Goal: Task Accomplishment & Management: Use online tool/utility

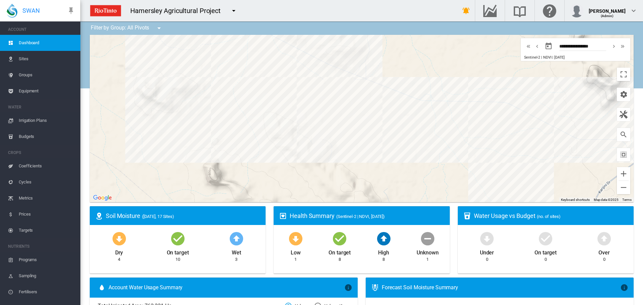
click at [41, 121] on span "Irrigation Plans" at bounding box center [47, 121] width 56 height 16
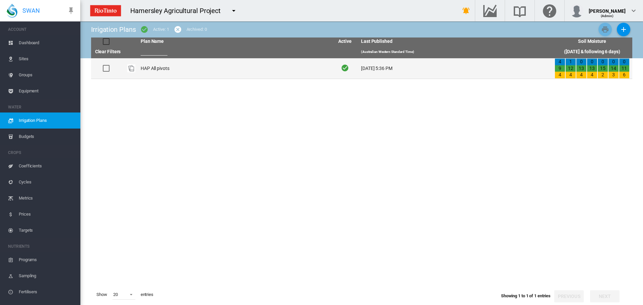
click at [147, 69] on td "HAP All pivots" at bounding box center [235, 68] width 194 height 20
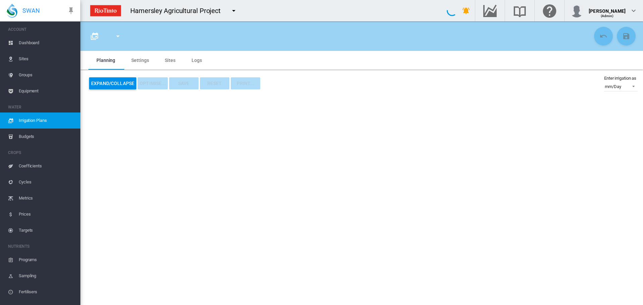
type input "**********"
type input "*"
type input "*****"
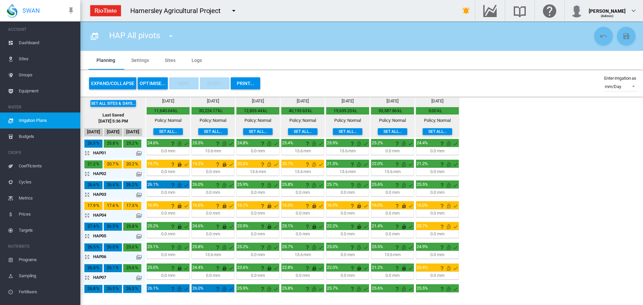
click at [87, 173] on md-icon "icon-arrow-expand" at bounding box center [88, 174] width 8 height 8
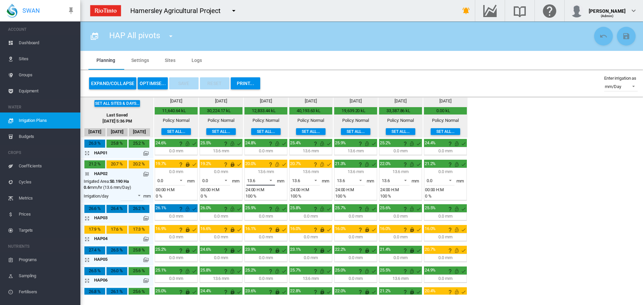
click at [272, 180] on span at bounding box center [269, 180] width 8 height 6
click at [253, 163] on md-option "0.0" at bounding box center [265, 165] width 46 height 16
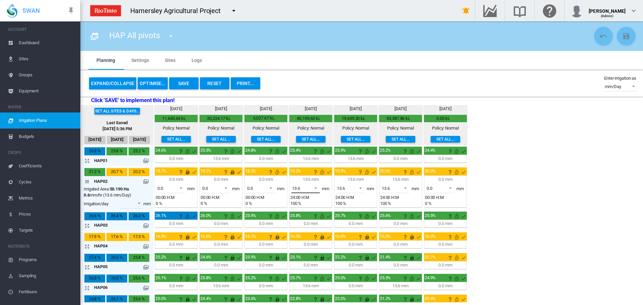
click at [317, 187] on span at bounding box center [314, 187] width 8 height 6
click at [301, 173] on md-option "0.0" at bounding box center [310, 172] width 46 height 16
click at [360, 187] on span at bounding box center [359, 187] width 8 height 6
click at [342, 173] on div "0.0" at bounding box center [340, 172] width 6 height 6
click at [406, 188] on span at bounding box center [403, 187] width 8 height 6
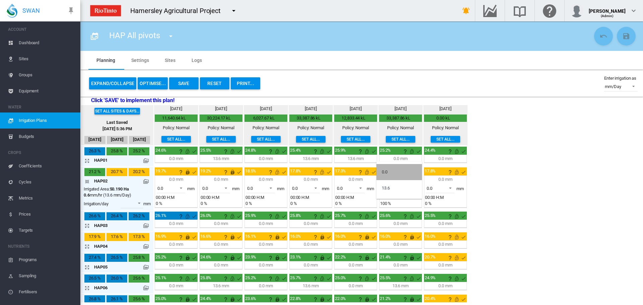
click at [384, 174] on div "0.0" at bounding box center [385, 172] width 6 height 6
click at [86, 180] on md-icon "icon-arrow-collapse" at bounding box center [88, 181] width 8 height 8
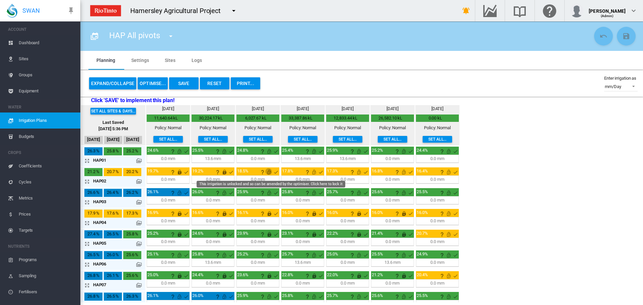
click at [269, 171] on md-icon "This irrigation is unlocked and so can be amended by the optimiser. Click here …" at bounding box center [269, 172] width 8 height 8
click at [314, 173] on md-icon "This irrigation is unlocked and so can be amended by the optimiser. Click here …" at bounding box center [314, 172] width 8 height 8
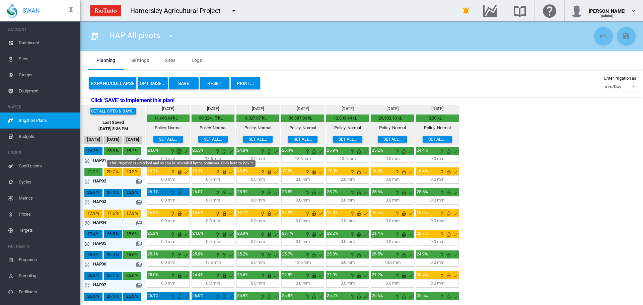
click at [180, 152] on md-icon "This irrigation is unlocked and so can be amended by the optimiser. Click here …" at bounding box center [179, 151] width 8 height 8
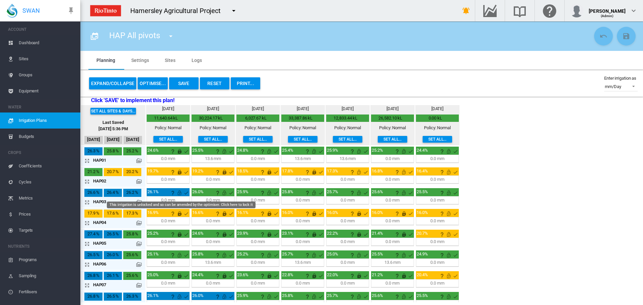
click at [180, 194] on md-icon "This irrigation is unlocked and so can be amended by the optimiser. Click here …" at bounding box center [179, 193] width 8 height 8
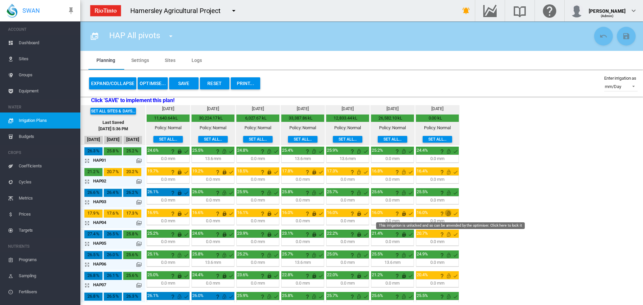
click at [448, 214] on md-icon "This irrigation is unlocked and so can be amended by the optimiser. Click here …" at bounding box center [449, 214] width 8 height 8
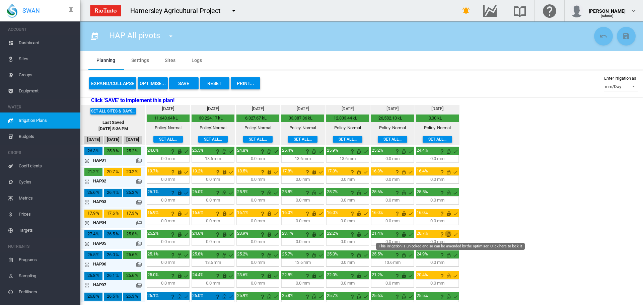
click at [449, 234] on md-icon "This irrigation is unlocked and so can be amended by the optimiser. Click here …" at bounding box center [449, 234] width 8 height 8
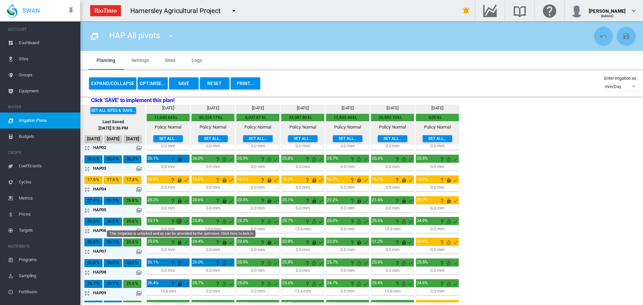
click at [180, 222] on md-icon "This irrigation is unlocked and so can be amended by the optimiser. Click here …" at bounding box center [179, 222] width 8 height 8
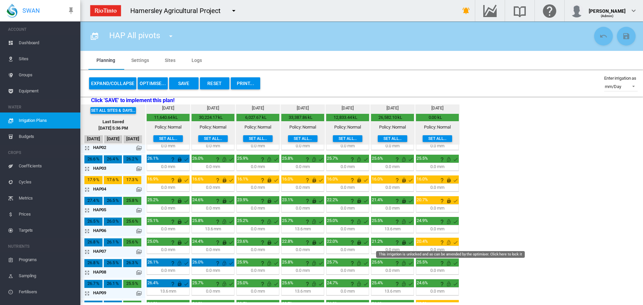
click at [451, 241] on md-icon "This irrigation is unlocked and so can be amended by the optimiser. Click here …" at bounding box center [449, 242] width 8 height 8
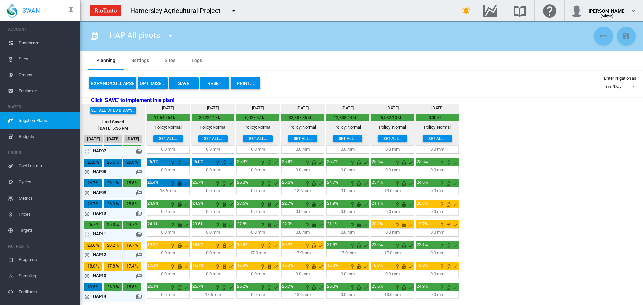
scroll to position [100, 0]
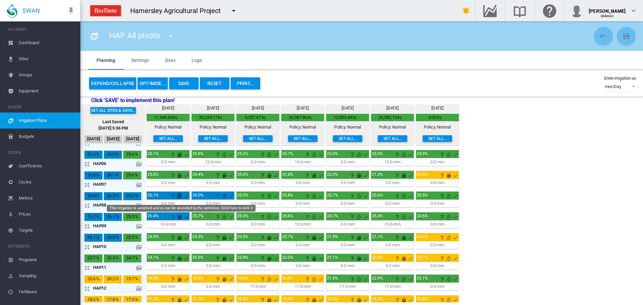
click at [181, 196] on md-icon "This irrigation is unlocked and so can be amended by the optimiser. Click here …" at bounding box center [179, 196] width 8 height 8
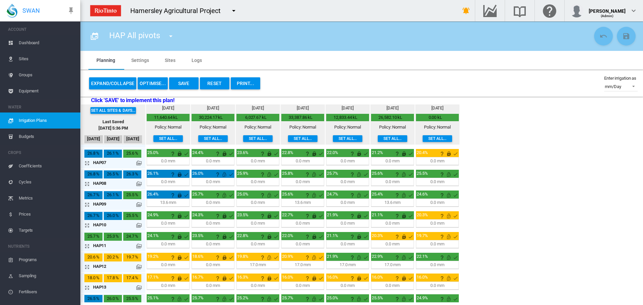
scroll to position [134, 0]
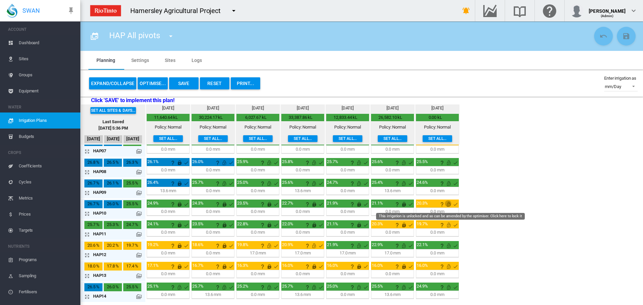
click at [449, 205] on md-icon "This irrigation is unlocked and so can be amended by the optimiser. Click here …" at bounding box center [449, 204] width 8 height 8
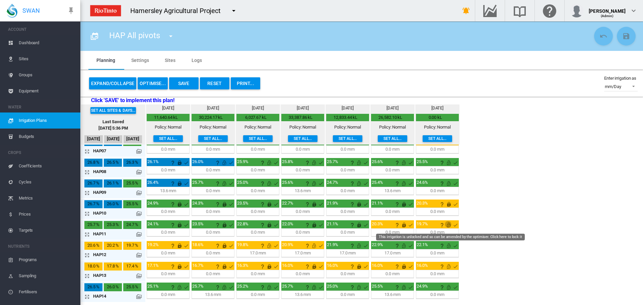
click at [449, 224] on md-icon "This irrigation is unlocked and so can be amended by the optimiser. Click here …" at bounding box center [449, 225] width 8 height 8
click at [88, 255] on md-icon "icon-arrow-expand" at bounding box center [88, 255] width 8 height 8
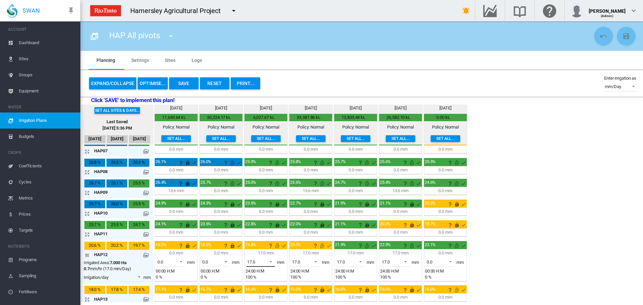
click at [271, 262] on span at bounding box center [269, 261] width 8 height 6
click at [256, 231] on md-option "0.0" at bounding box center [265, 230] width 46 height 16
click at [316, 261] on span at bounding box center [314, 261] width 8 height 6
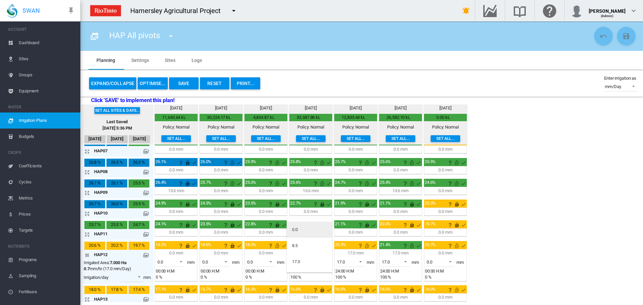
click at [297, 231] on div "0.0" at bounding box center [295, 230] width 6 height 6
click at [86, 255] on md-icon "icon-arrow-collapse" at bounding box center [88, 255] width 8 height 8
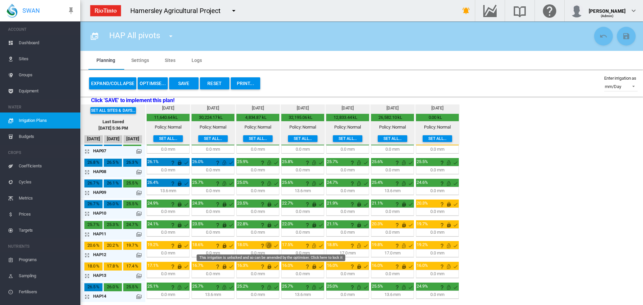
click at [269, 246] on md-icon "This irrigation is unlocked and so can be amended by the optimiser. Click here …" at bounding box center [269, 246] width 8 height 8
click at [313, 247] on md-icon "This irrigation is unlocked and so can be amended by the optimiser. Click here …" at bounding box center [314, 246] width 8 height 8
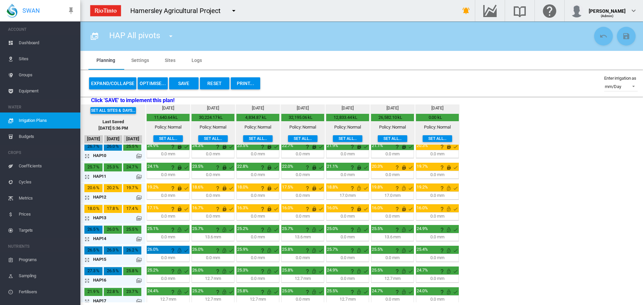
scroll to position [197, 0]
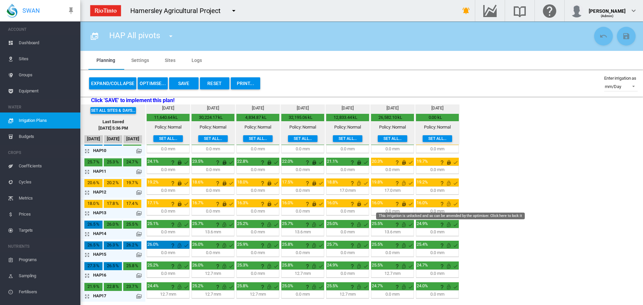
click at [450, 204] on md-icon "This irrigation is unlocked and so can be amended by the optimiser. Click here …" at bounding box center [449, 204] width 8 height 8
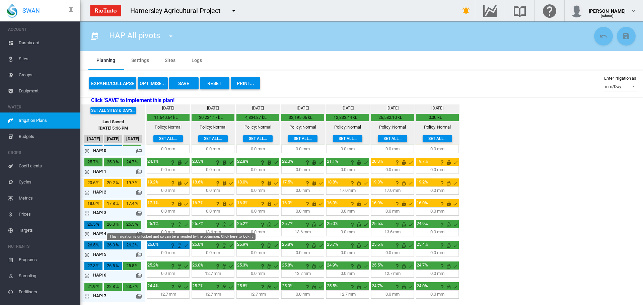
click at [178, 224] on md-icon "This irrigation is unlocked and so can be amended by the optimiser. Click here …" at bounding box center [179, 225] width 8 height 8
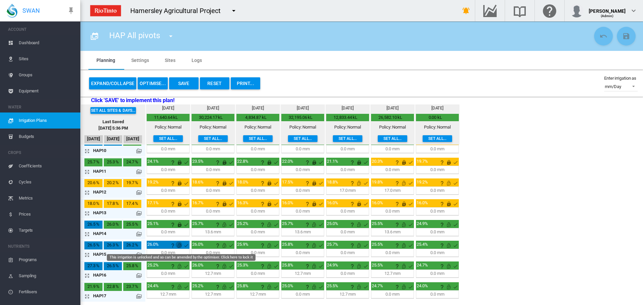
click at [177, 245] on md-icon "This irrigation is unlocked and so can be amended by the optimiser. Click here …" at bounding box center [179, 245] width 8 height 8
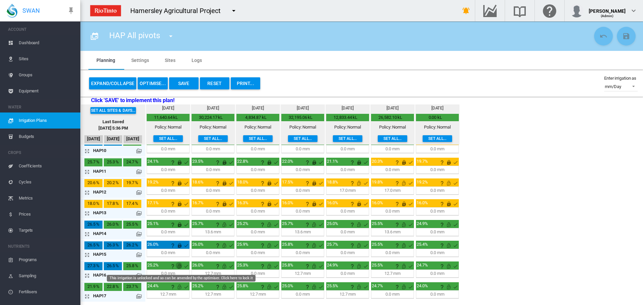
click at [180, 265] on md-icon "This irrigation is unlocked and so can be amended by the optimiser. Click here …" at bounding box center [179, 266] width 8 height 8
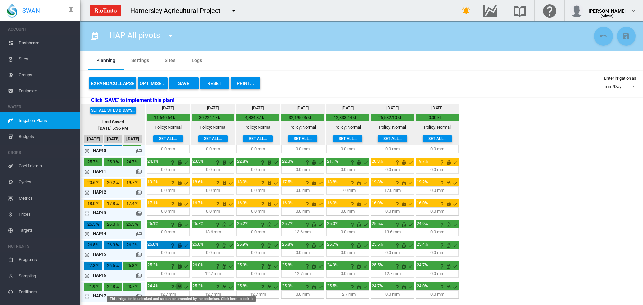
click at [178, 288] on md-icon "This irrigation is unlocked and so can be amended by the optimiser. Click here …" at bounding box center [179, 287] width 8 height 8
click at [149, 80] on button "OPTIMISE..." at bounding box center [153, 83] width 30 height 12
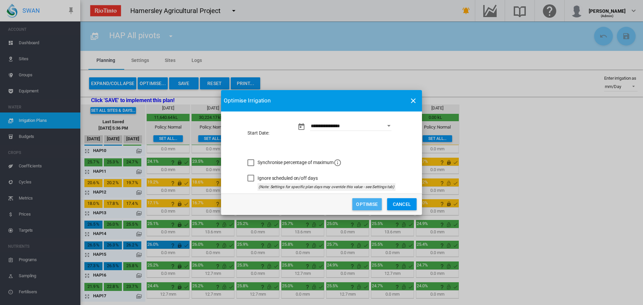
click at [362, 200] on button "Optimise" at bounding box center [366, 204] width 29 height 12
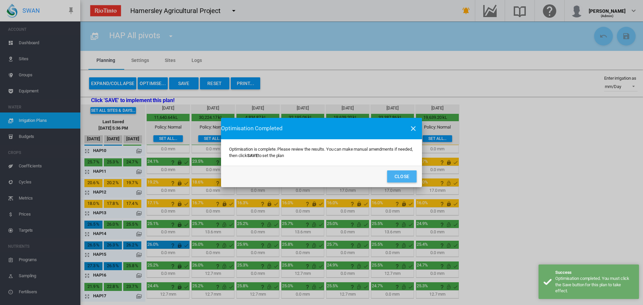
click at [399, 178] on button "Close" at bounding box center [401, 176] width 29 height 12
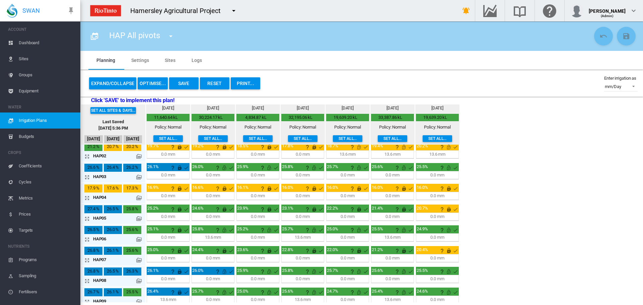
scroll to position [0, 0]
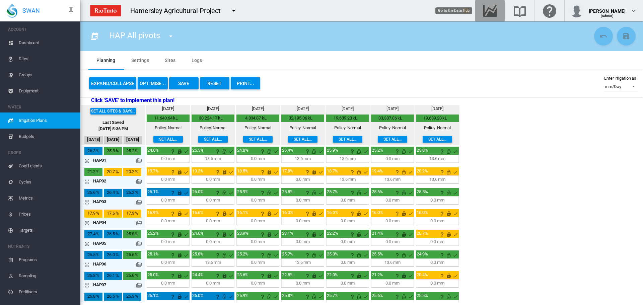
click at [482, 15] on md-icon "Go to the Data Hub" at bounding box center [490, 11] width 16 height 8
click at [185, 82] on button "Save" at bounding box center [183, 83] width 29 height 12
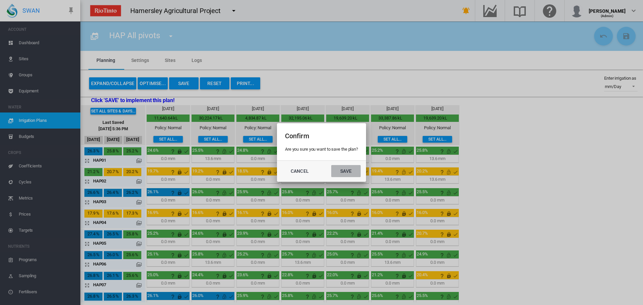
click at [349, 169] on button "Save" at bounding box center [345, 171] width 29 height 12
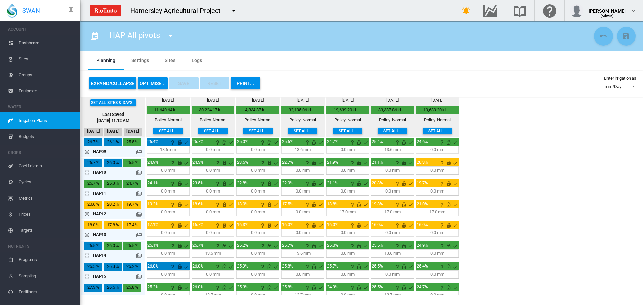
scroll to position [197, 0]
